Goal: Task Accomplishment & Management: Manage account settings

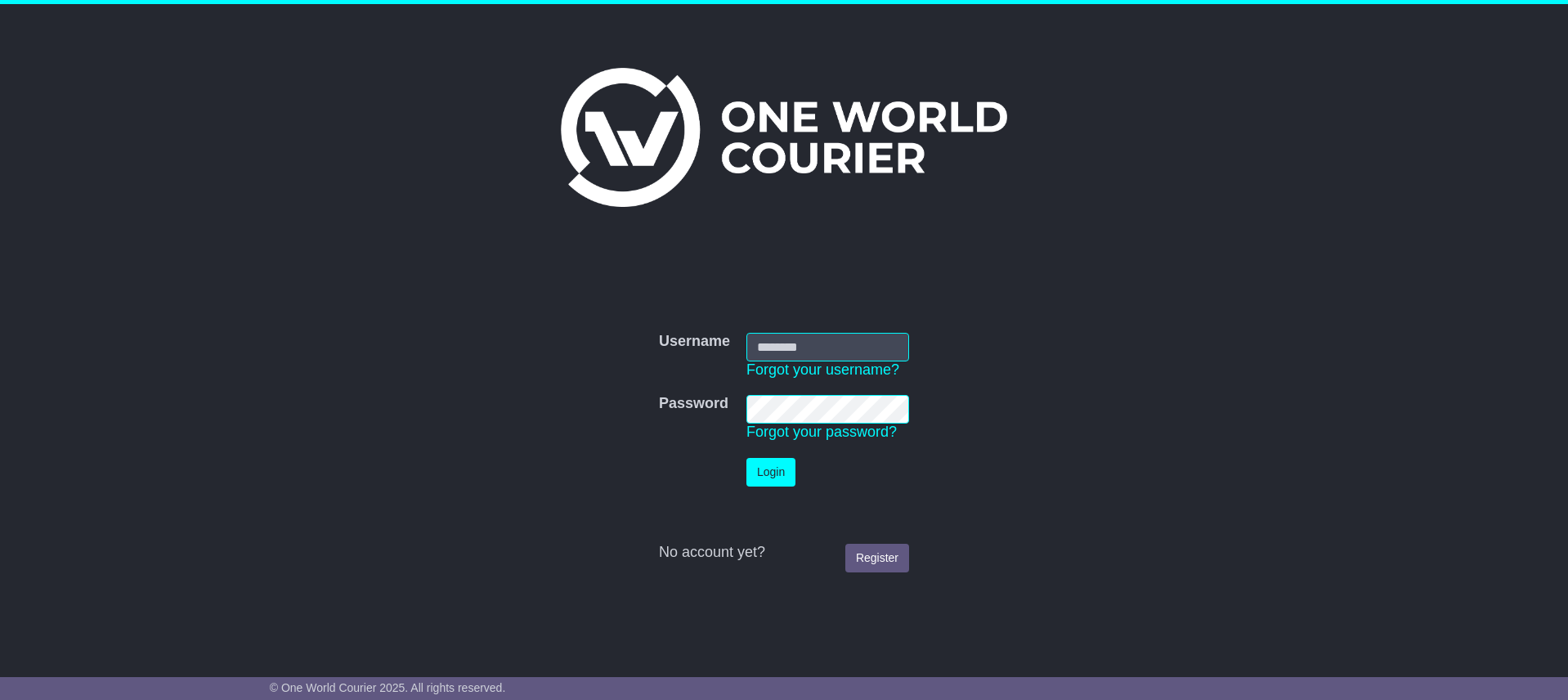
type input "**********"
click at [777, 489] on td "Login" at bounding box center [827, 471] width 179 height 45
click at [773, 473] on button "Login" at bounding box center [771, 472] width 49 height 29
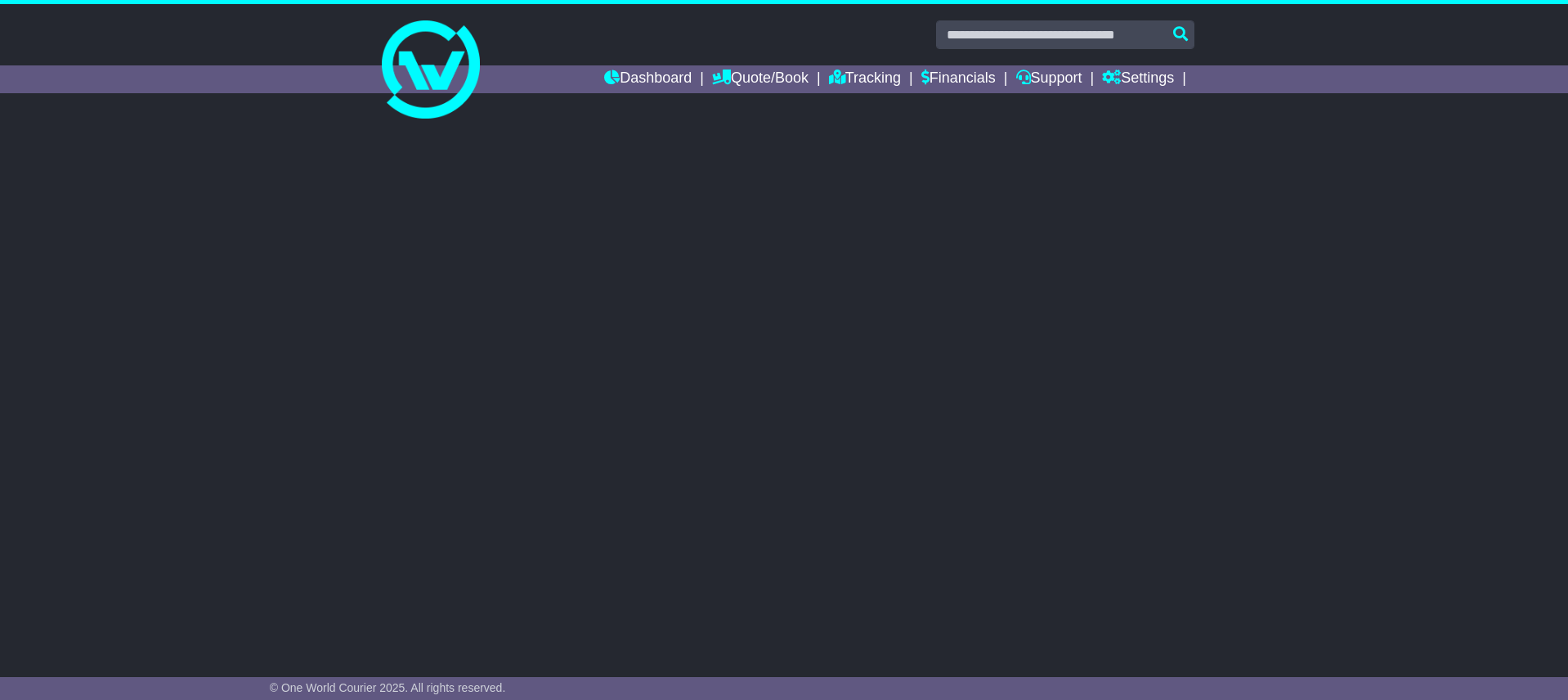
select select "**"
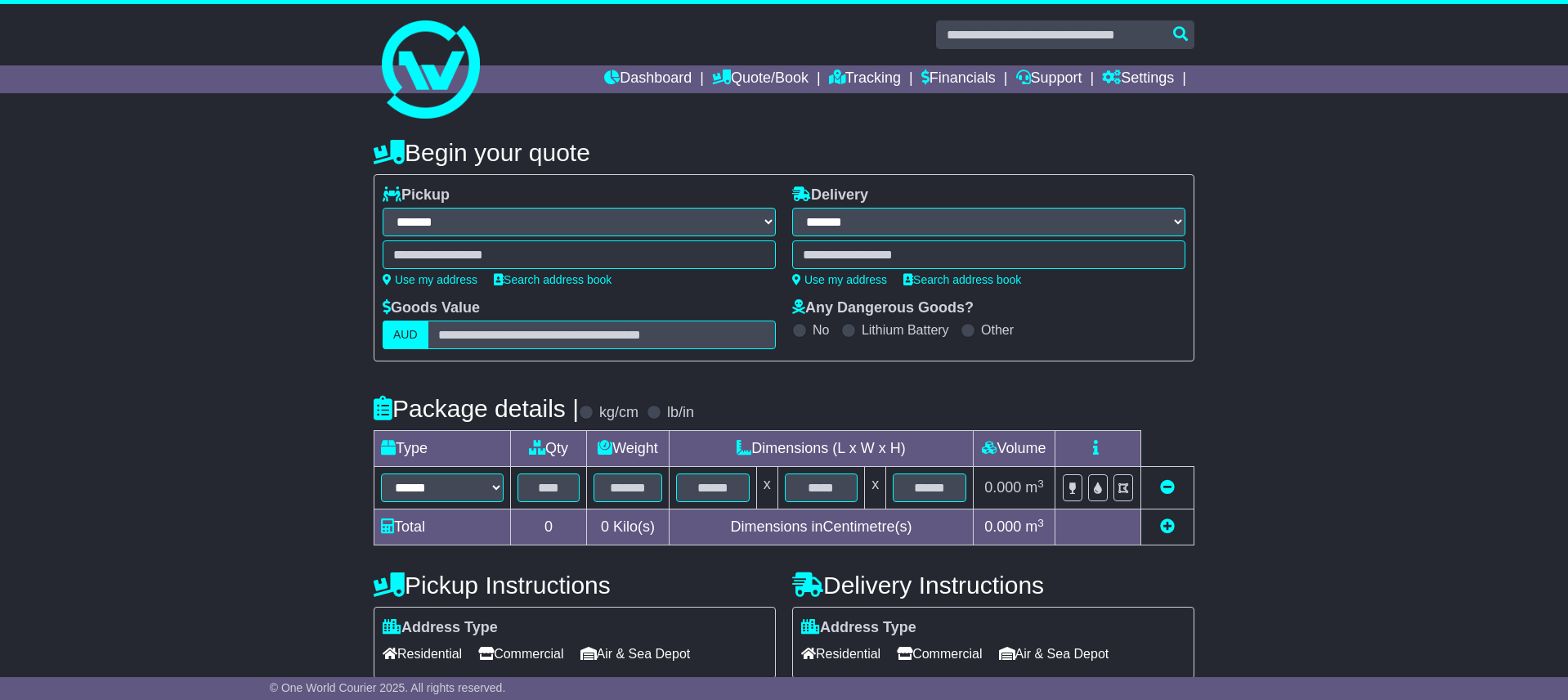
select select
drag, startPoint x: 852, startPoint y: 75, endPoint x: 861, endPoint y: 103, distance: 29.4
click at [852, 75] on link "Tracking" at bounding box center [865, 79] width 72 height 28
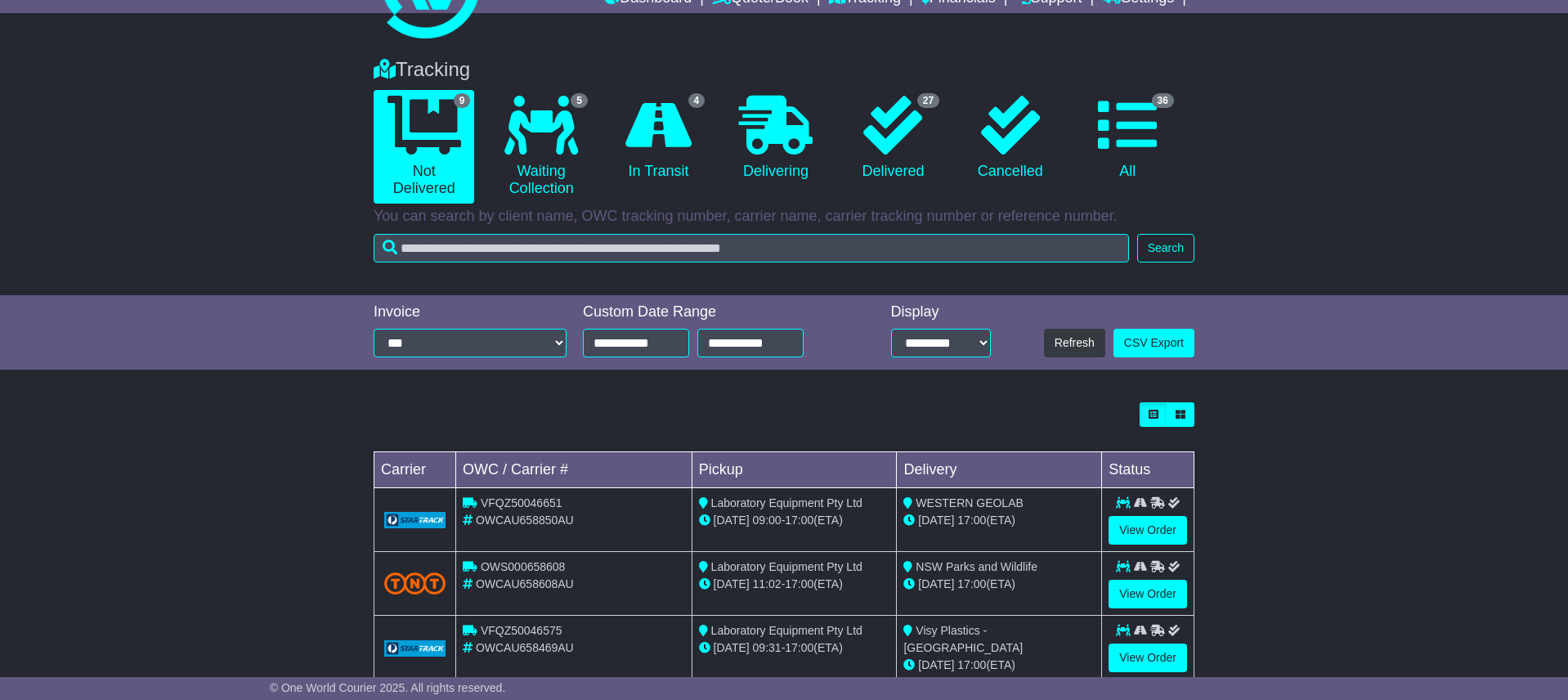
scroll to position [86, 0]
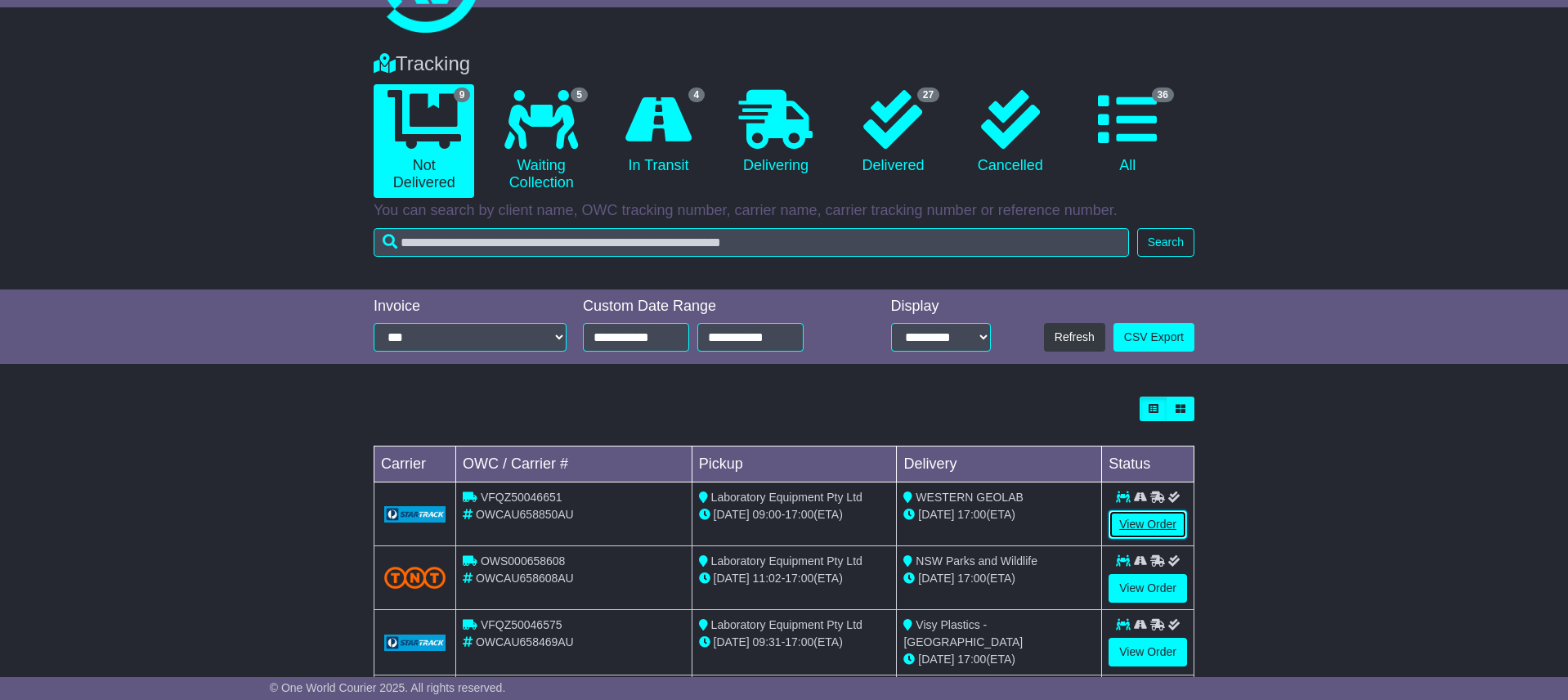
click at [1142, 522] on link "View Order" at bounding box center [1148, 524] width 79 height 29
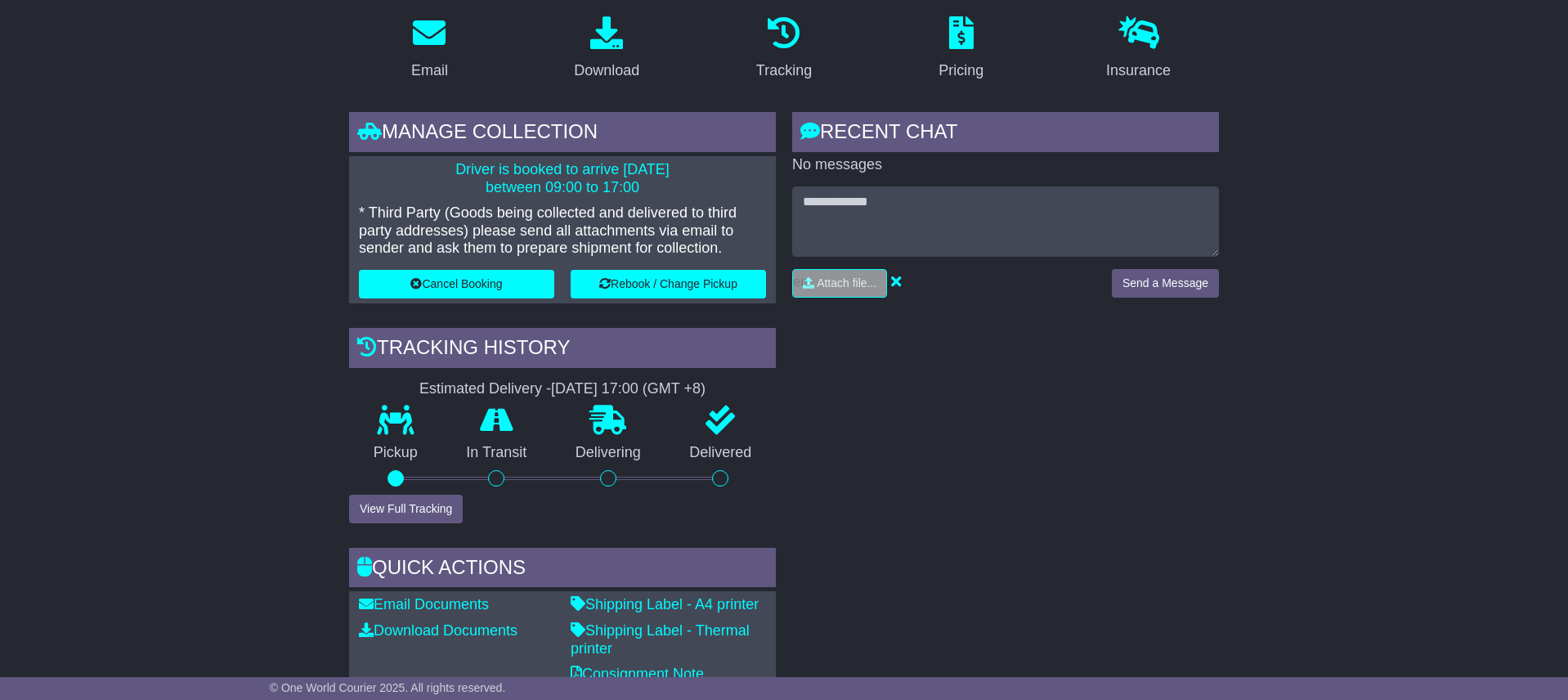
scroll to position [231, 0]
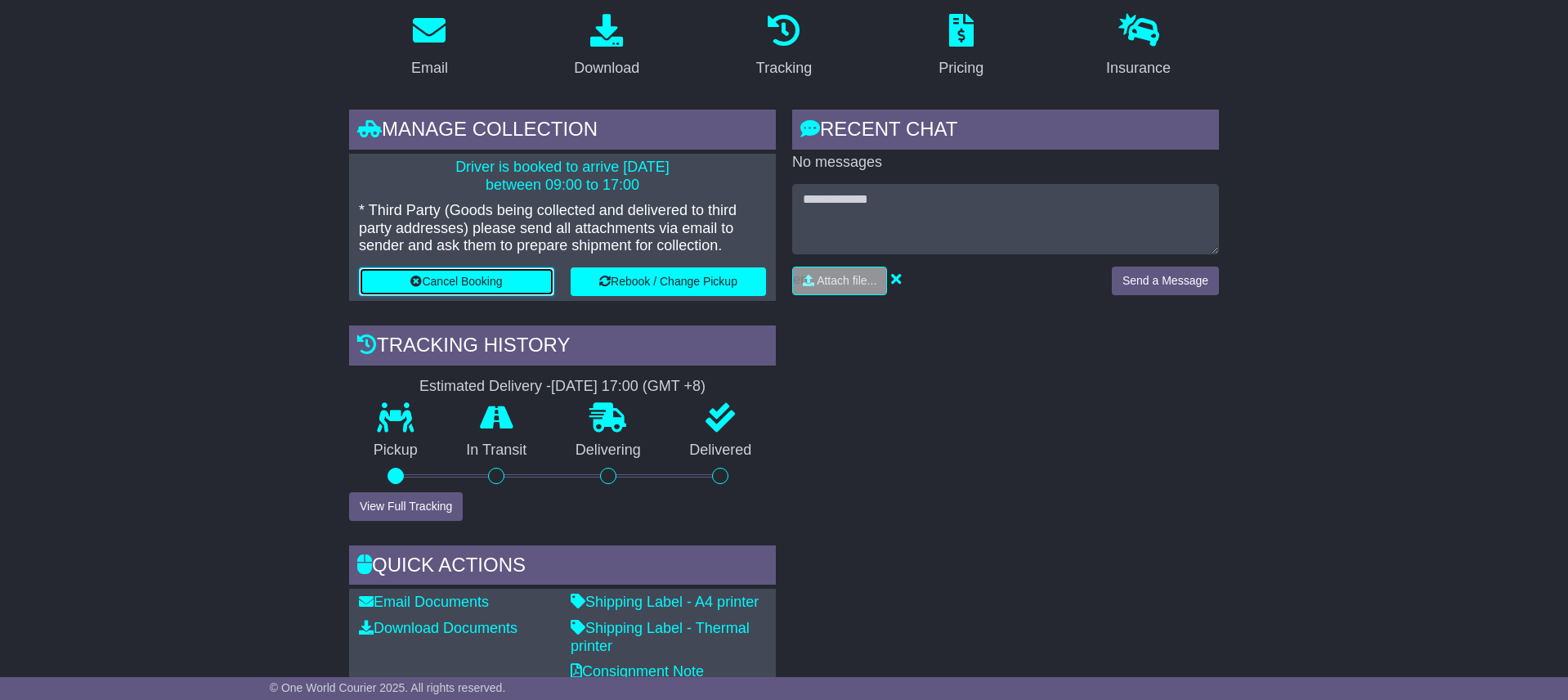
click at [456, 279] on button "Cancel Booking" at bounding box center [456, 282] width 195 height 29
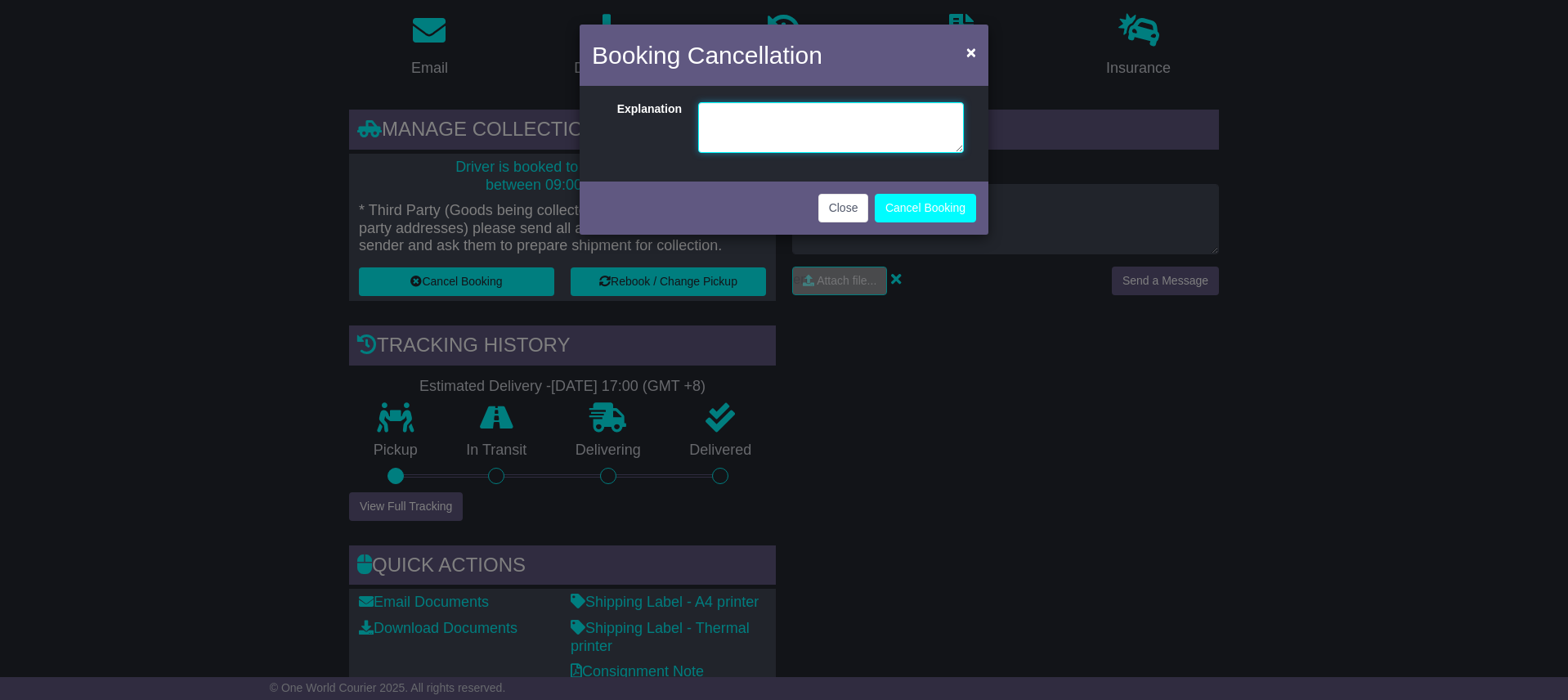
click at [722, 122] on textarea at bounding box center [831, 128] width 266 height 51
type textarea "*"
type textarea "**********"
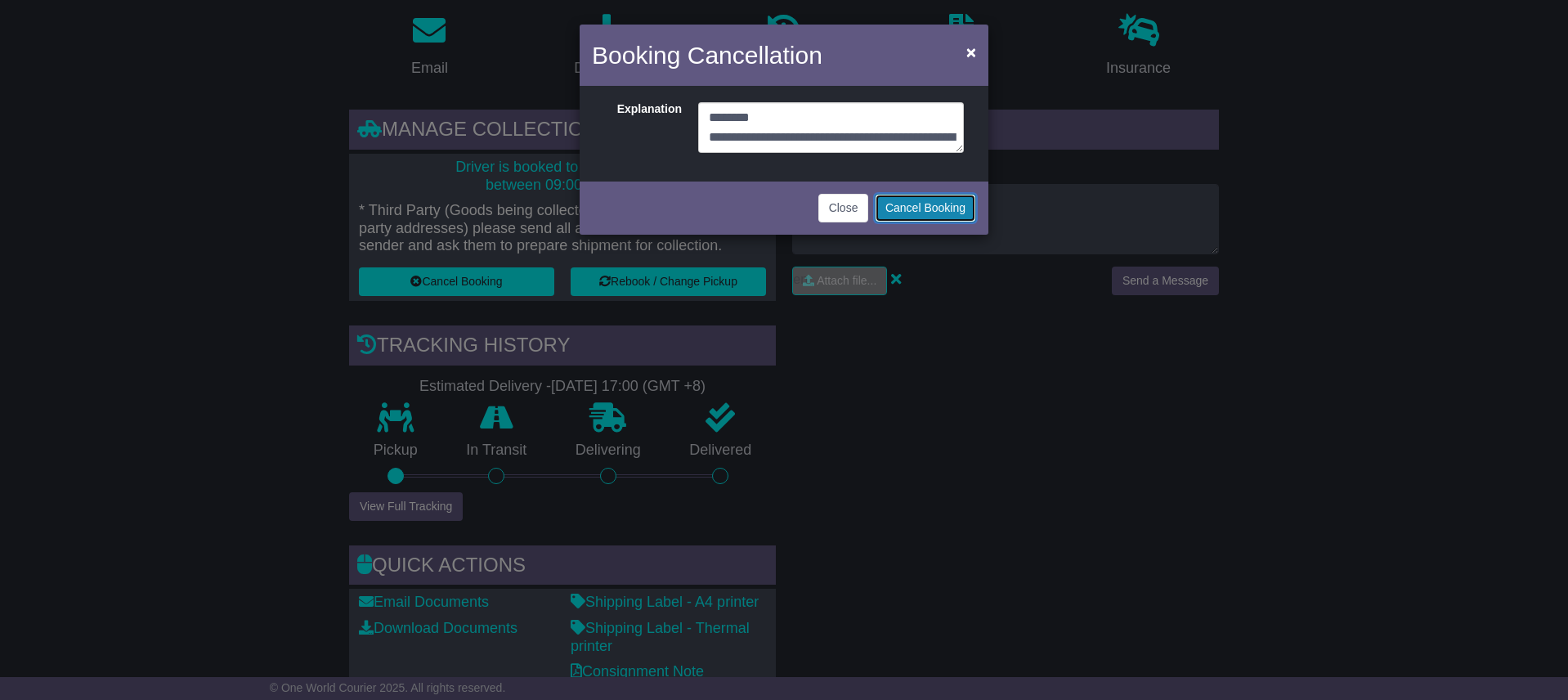
click at [927, 204] on button "Cancel Booking" at bounding box center [925, 208] width 101 height 29
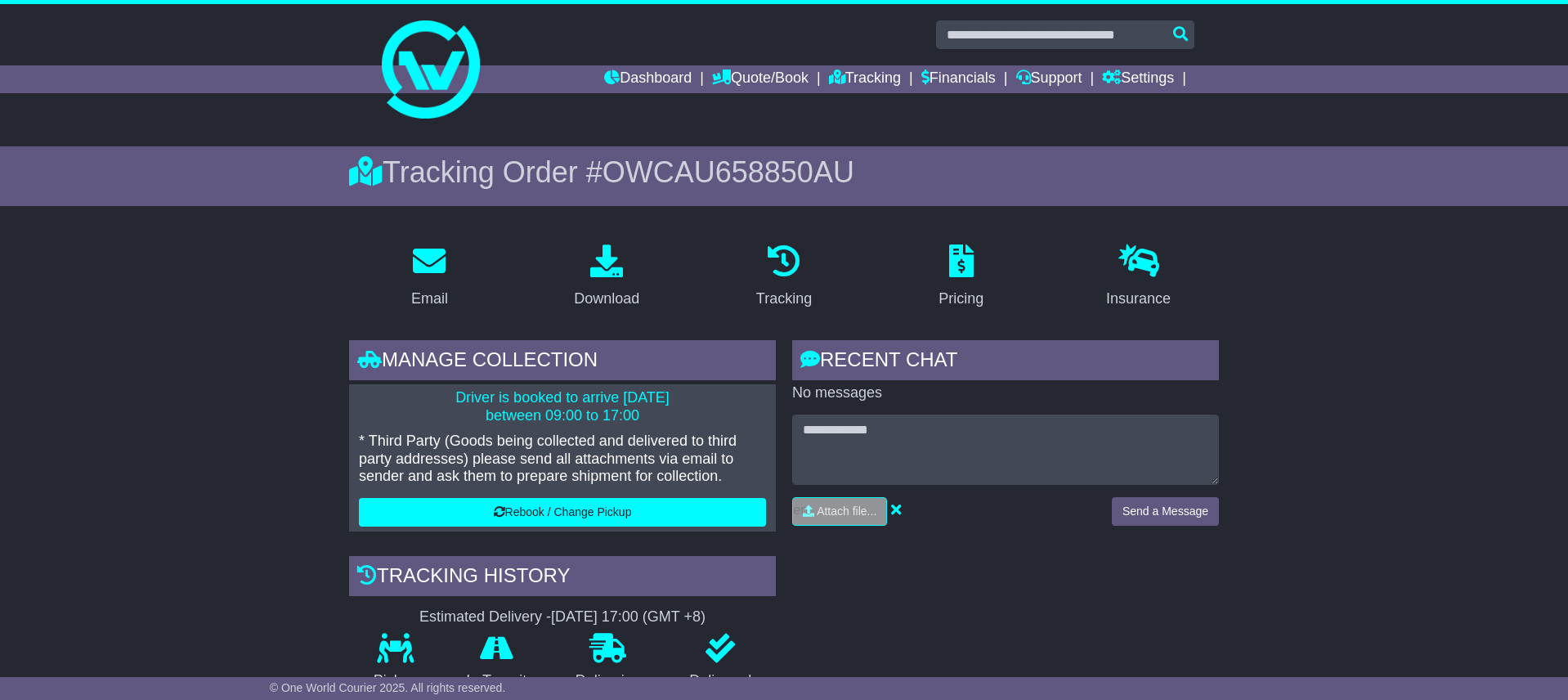
scroll to position [231, 0]
